Goal: Entertainment & Leisure: Consume media (video, audio)

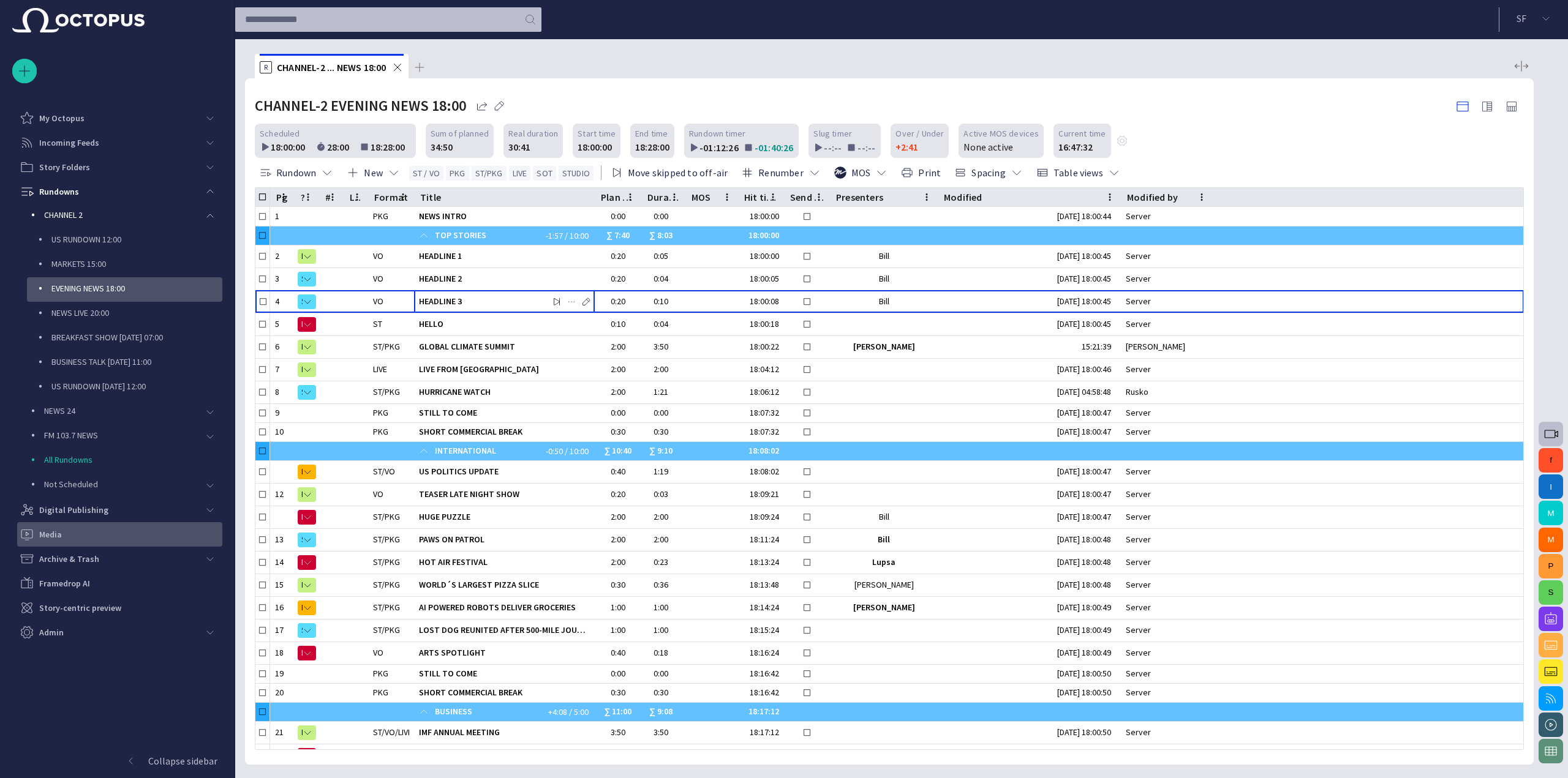
click at [175, 527] on div "Media" at bounding box center [121, 535] width 203 height 20
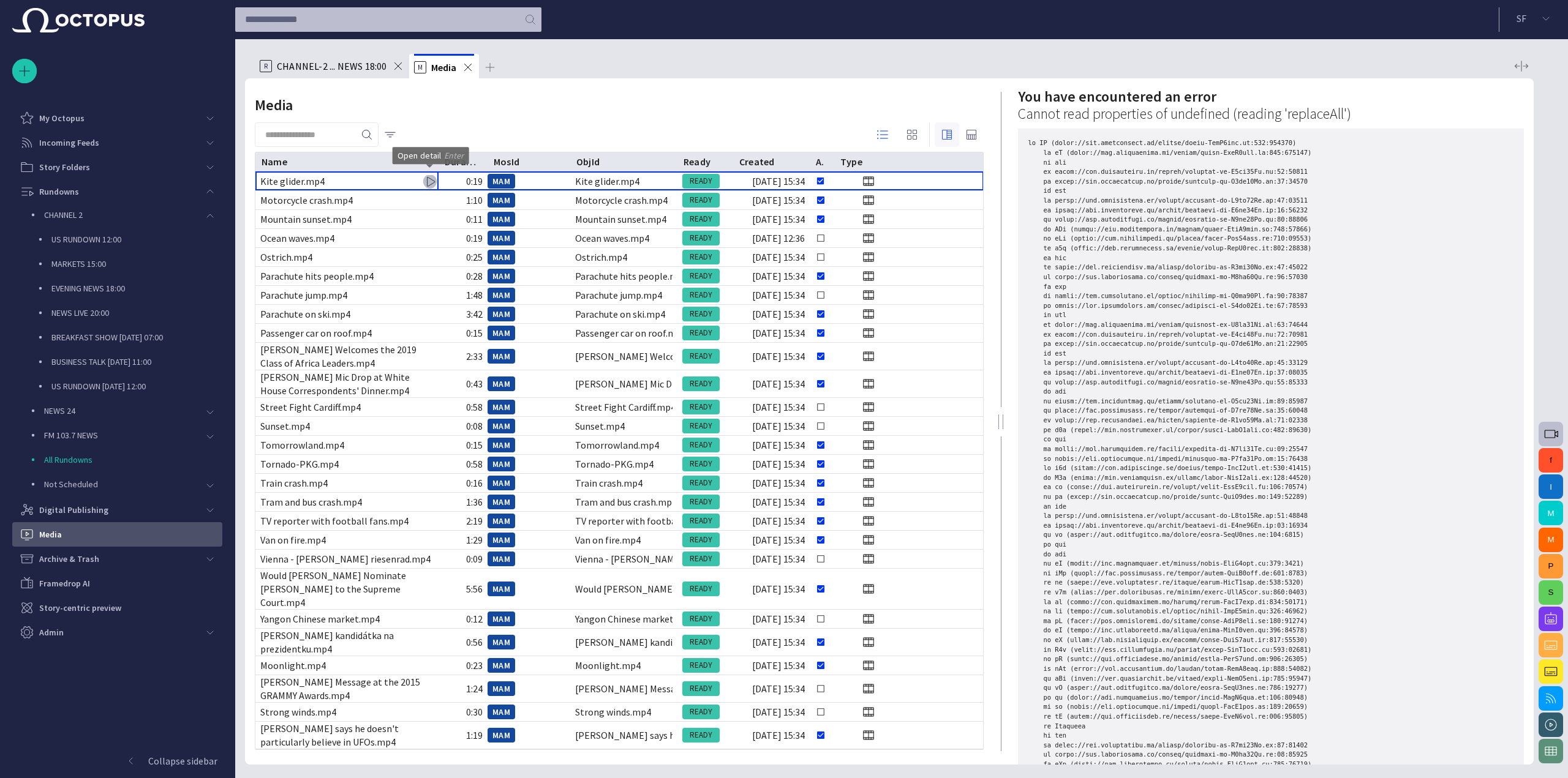
click at [950, 136] on span "button" at bounding box center [947, 135] width 15 height 15
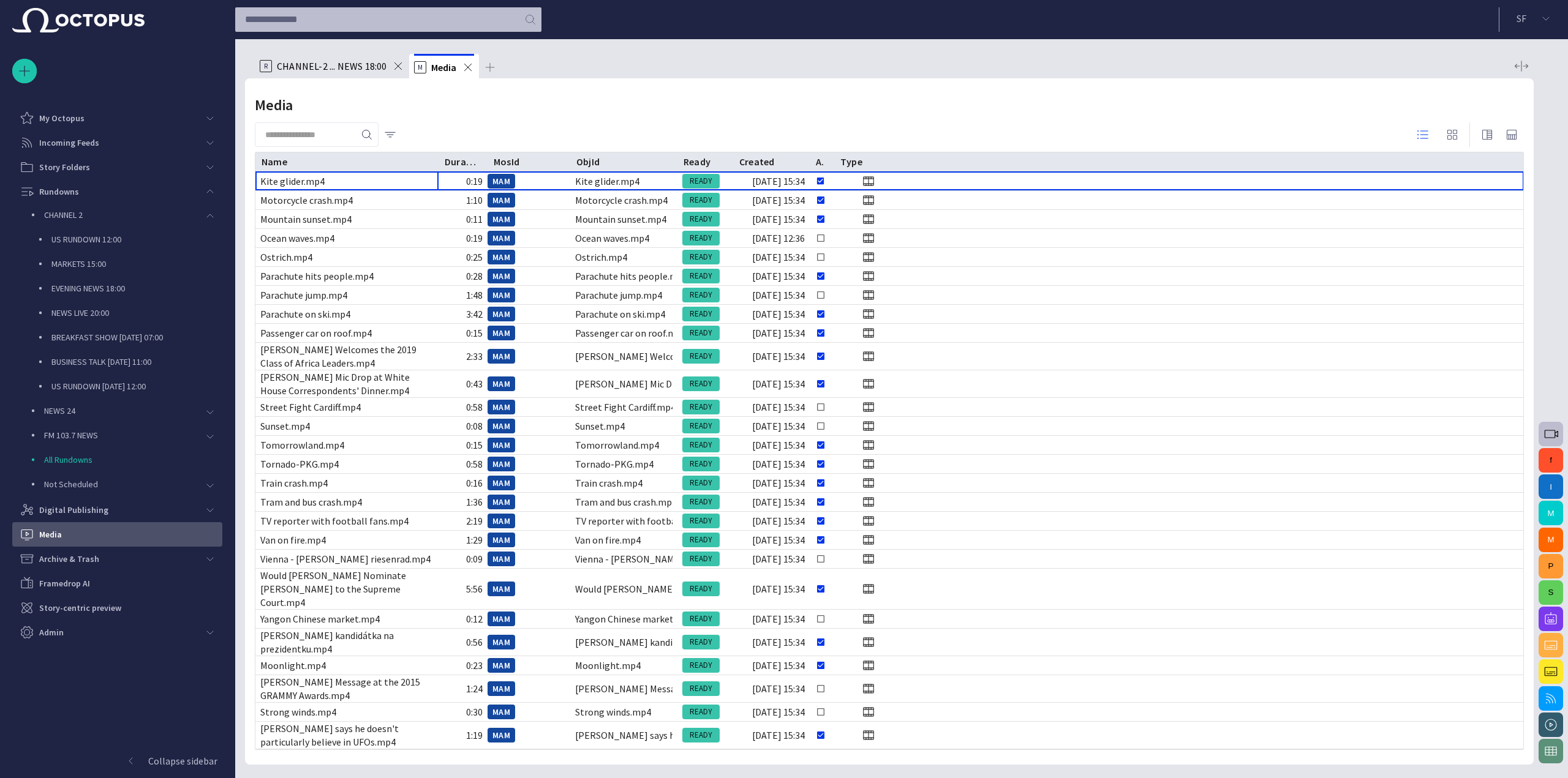
click at [322, 61] on span "CHANNEL-2 ... NEWS 18:00" at bounding box center [332, 66] width 110 height 12
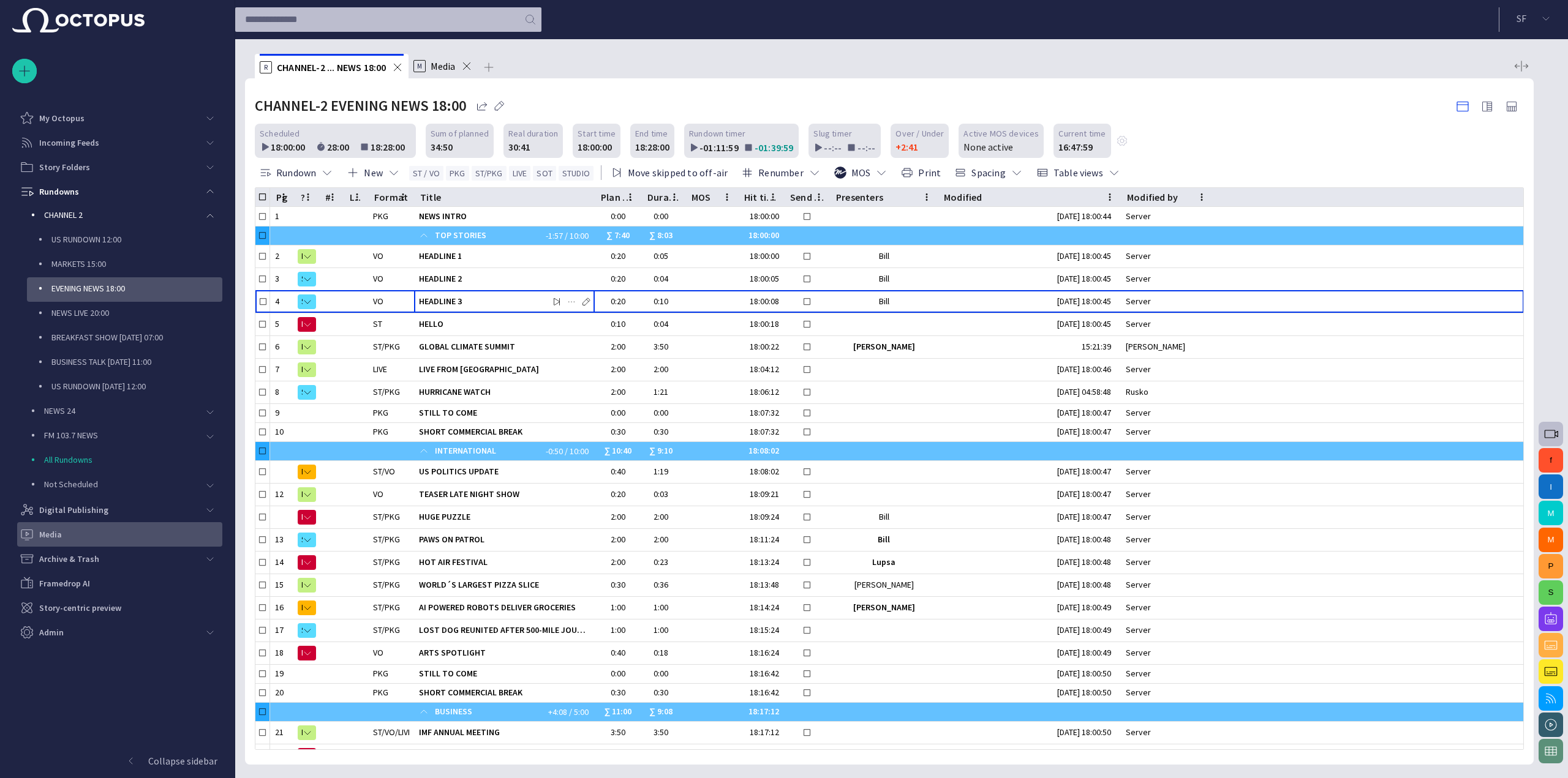
click at [127, 541] on div "Media" at bounding box center [121, 535] width 203 height 20
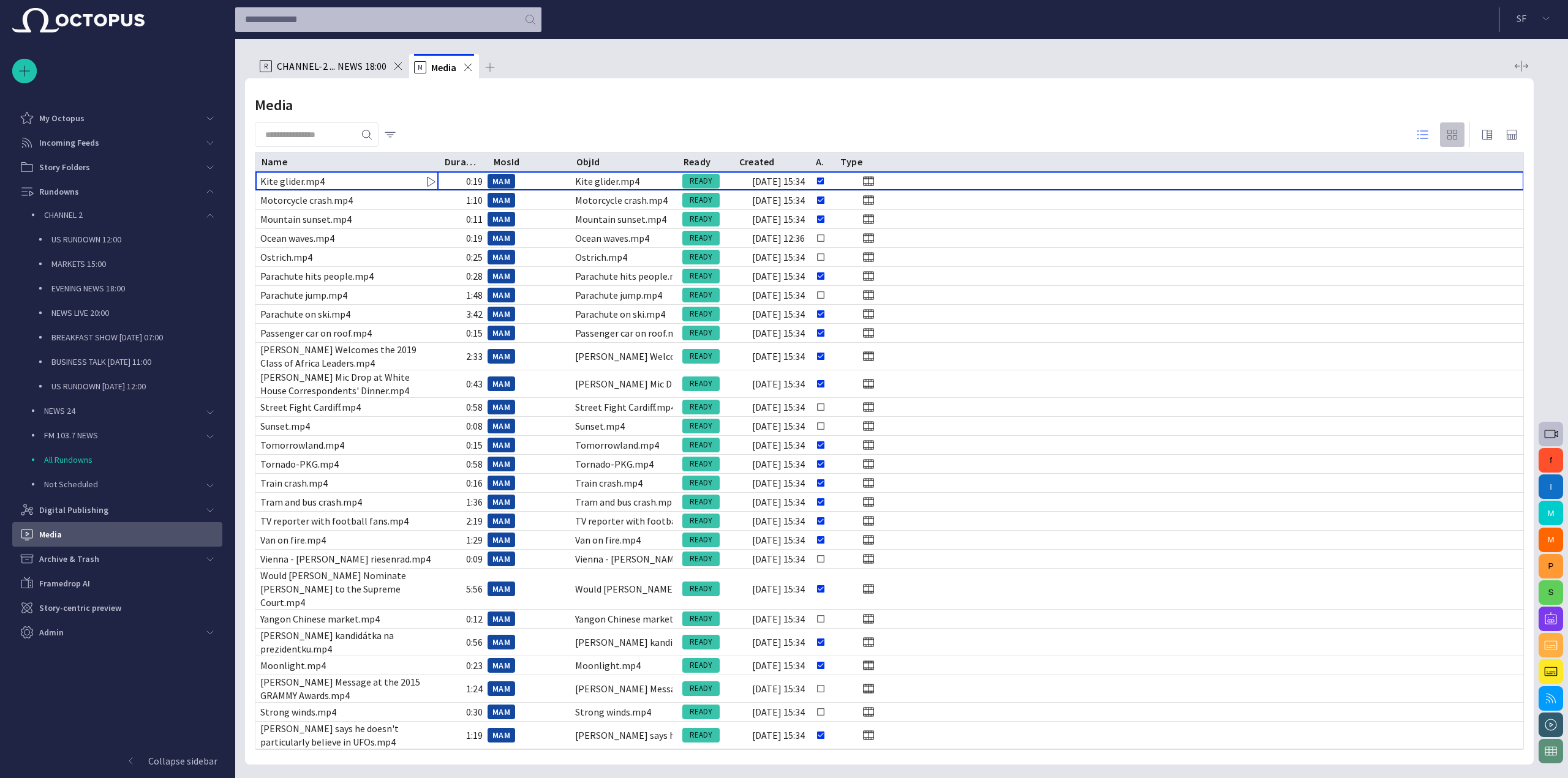
click at [1448, 135] on span "button" at bounding box center [1452, 135] width 15 height 15
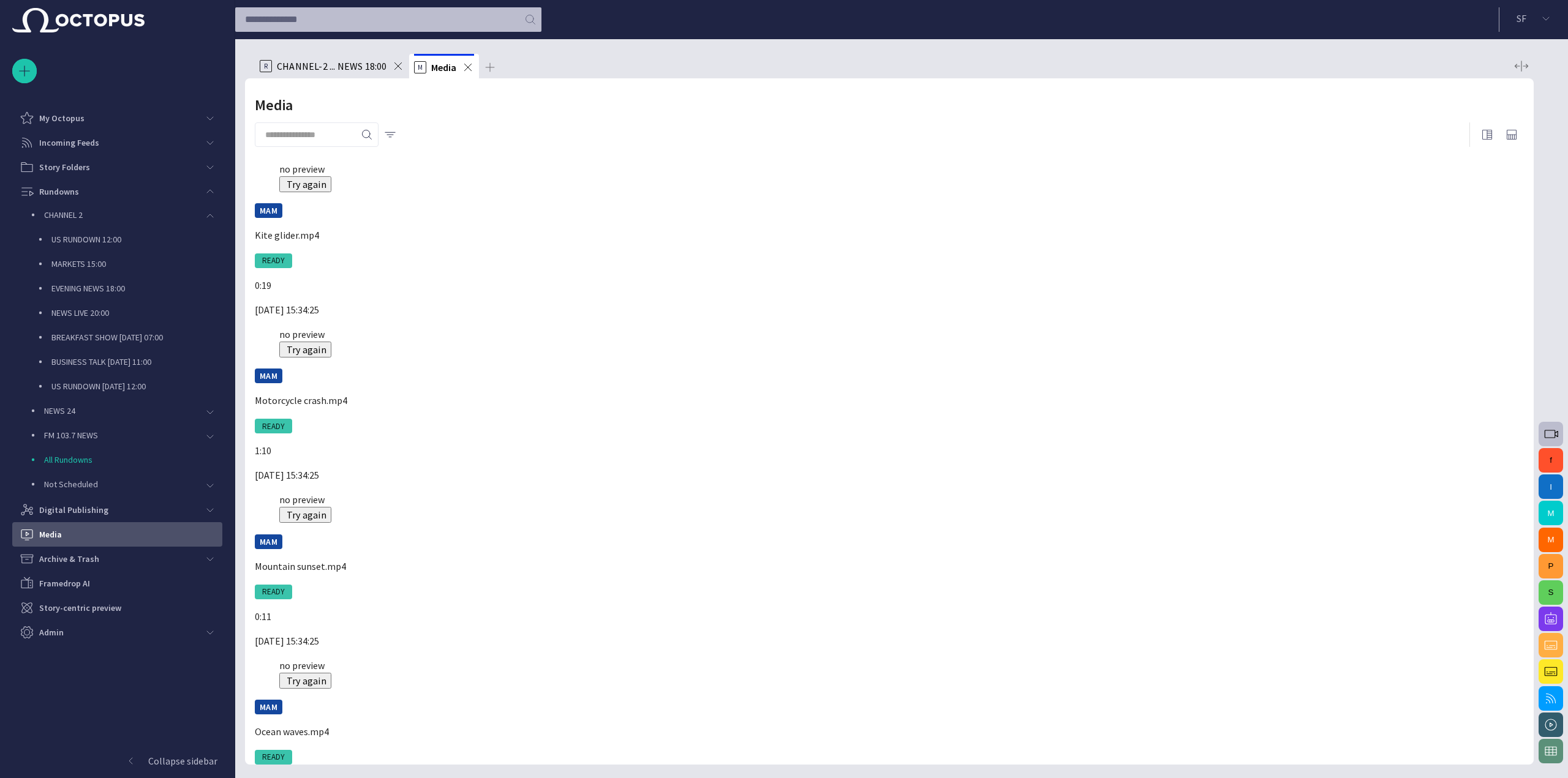
click at [326, 76] on div "R CHANNEL-2 ... NEWS 18:00" at bounding box center [332, 66] width 145 height 25
click at [328, 74] on div "R CHANNEL-2 ... NEWS 18:00" at bounding box center [332, 66] width 145 height 25
click at [341, 76] on div "R CHANNEL-2 ... NEWS 18:00" at bounding box center [332, 66] width 145 height 25
click at [471, 70] on span at bounding box center [467, 67] width 12 height 12
